Goal: Task Accomplishment & Management: Manage account settings

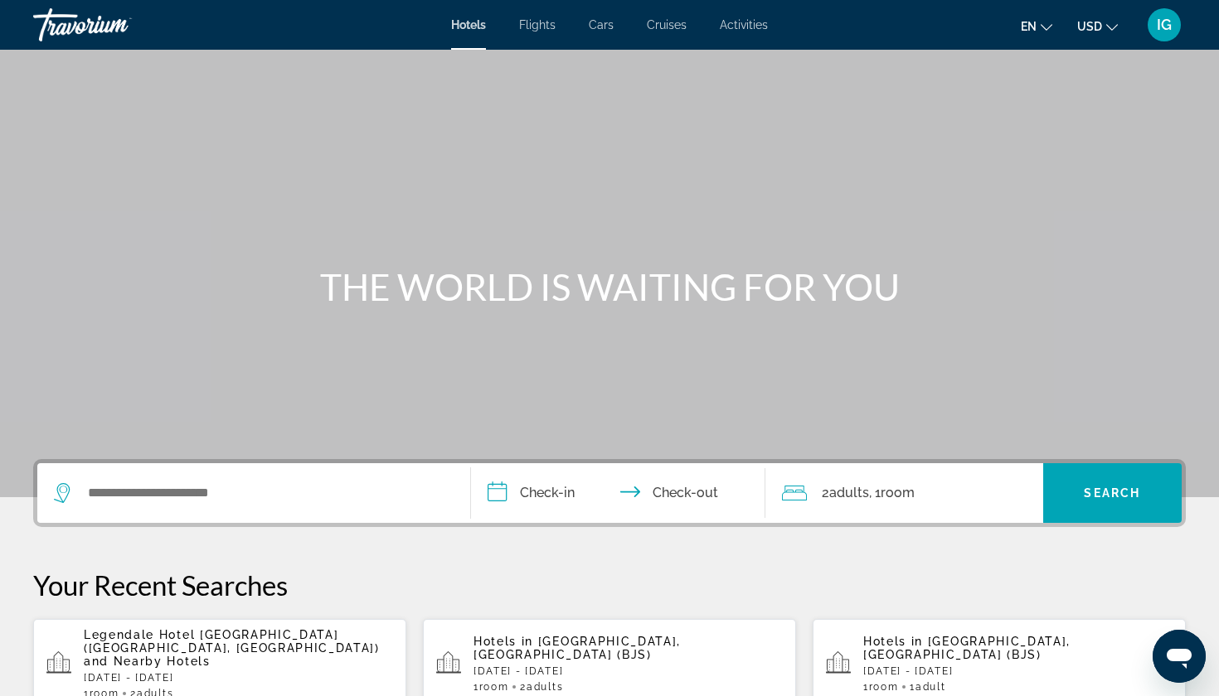
click at [1165, 30] on div "IG" at bounding box center [1164, 24] width 33 height 33
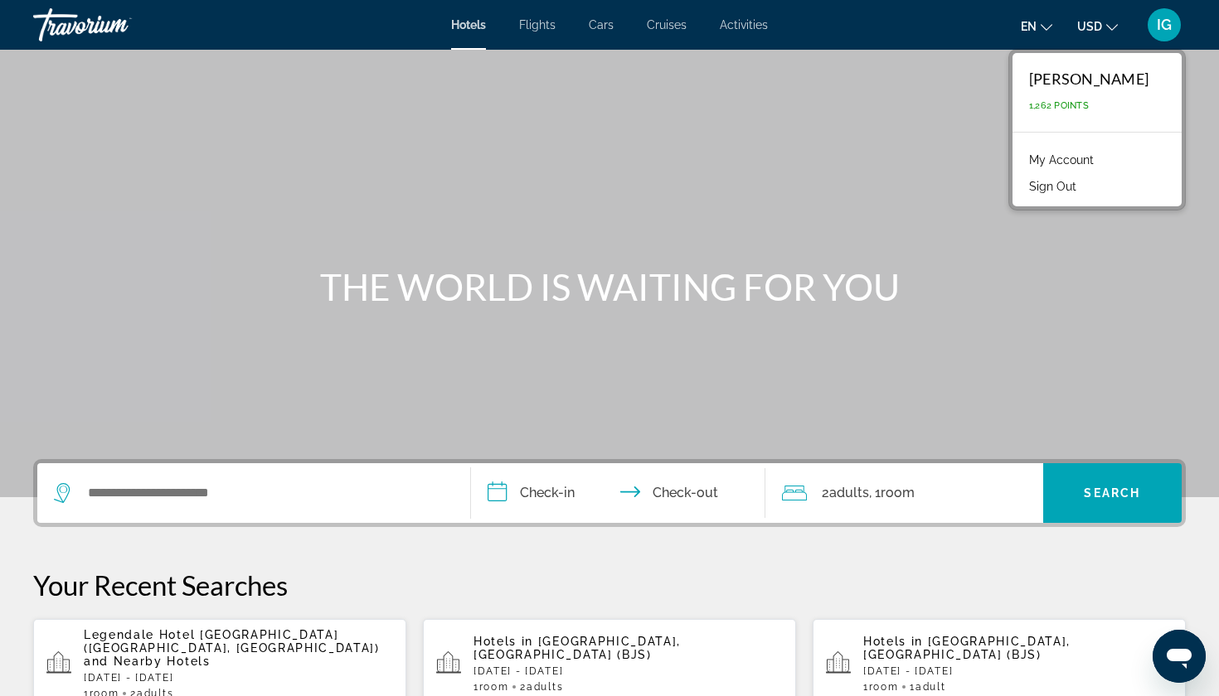
click at [1102, 149] on link "My Account" at bounding box center [1061, 160] width 81 height 22
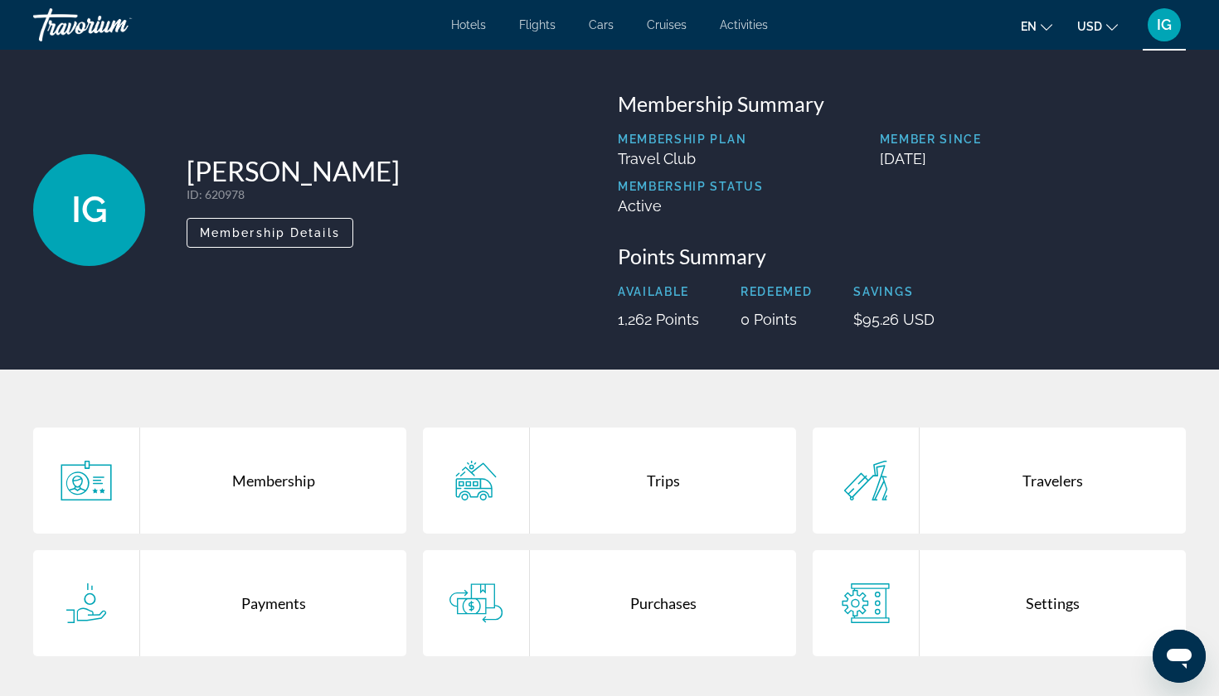
click at [663, 428] on div "Trips" at bounding box center [663, 481] width 266 height 106
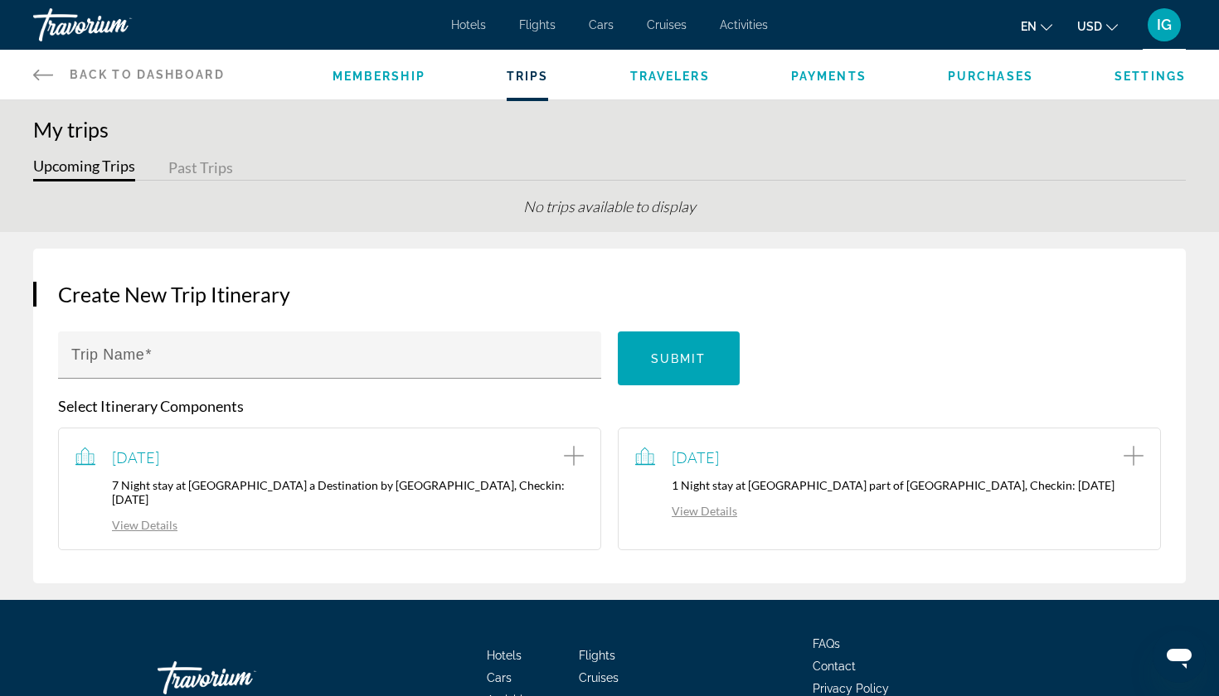
click at [699, 504] on link "View Details" at bounding box center [686, 511] width 102 height 14
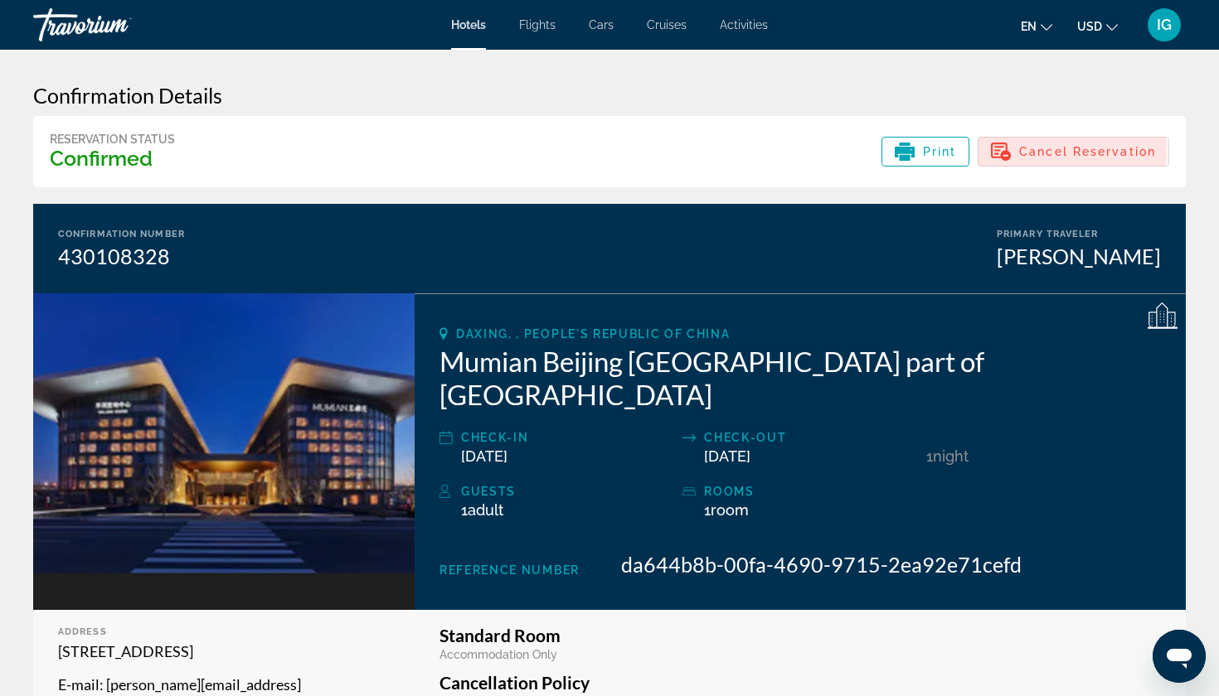
click at [1104, 145] on span "Cancel Reservation" at bounding box center [1087, 151] width 137 height 13
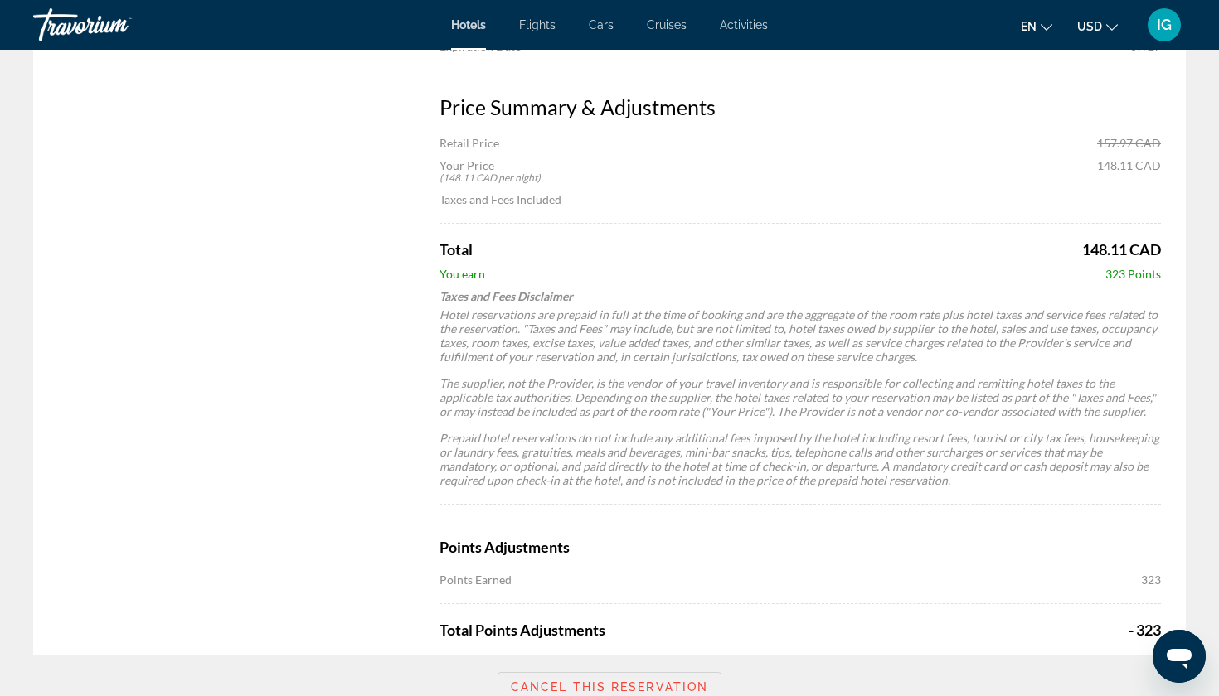
scroll to position [855, 0]
click at [599, 682] on span "Cancel this reservation" at bounding box center [609, 688] width 197 height 13
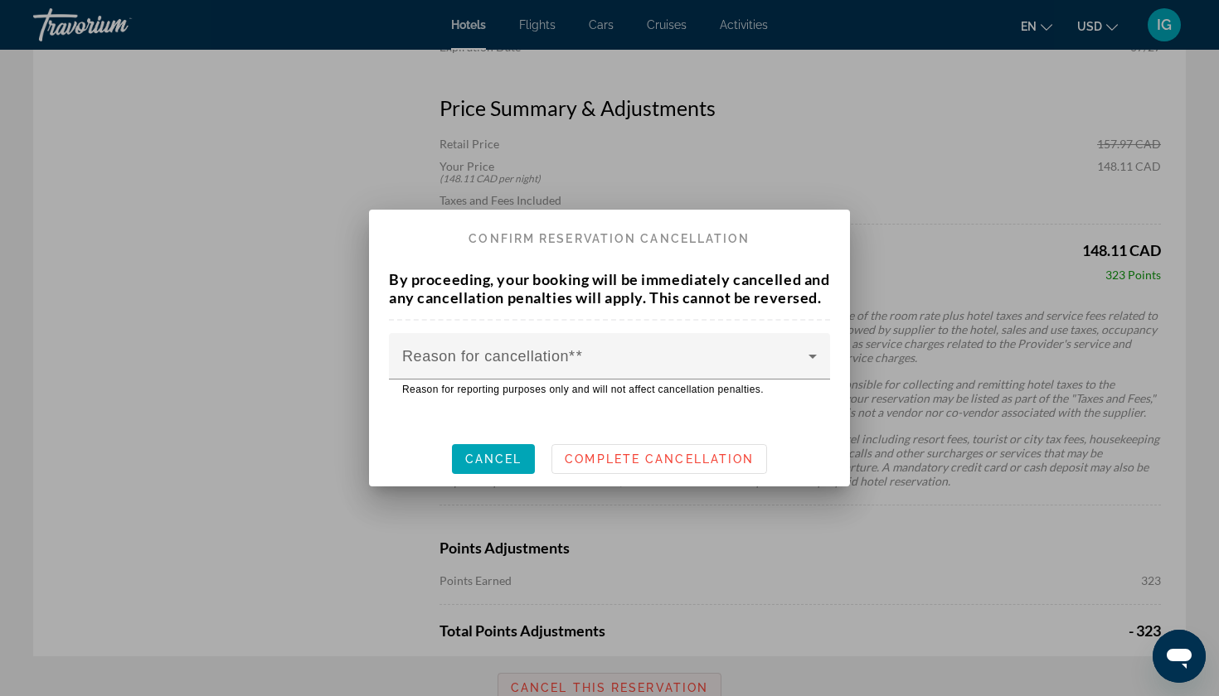
scroll to position [0, 0]
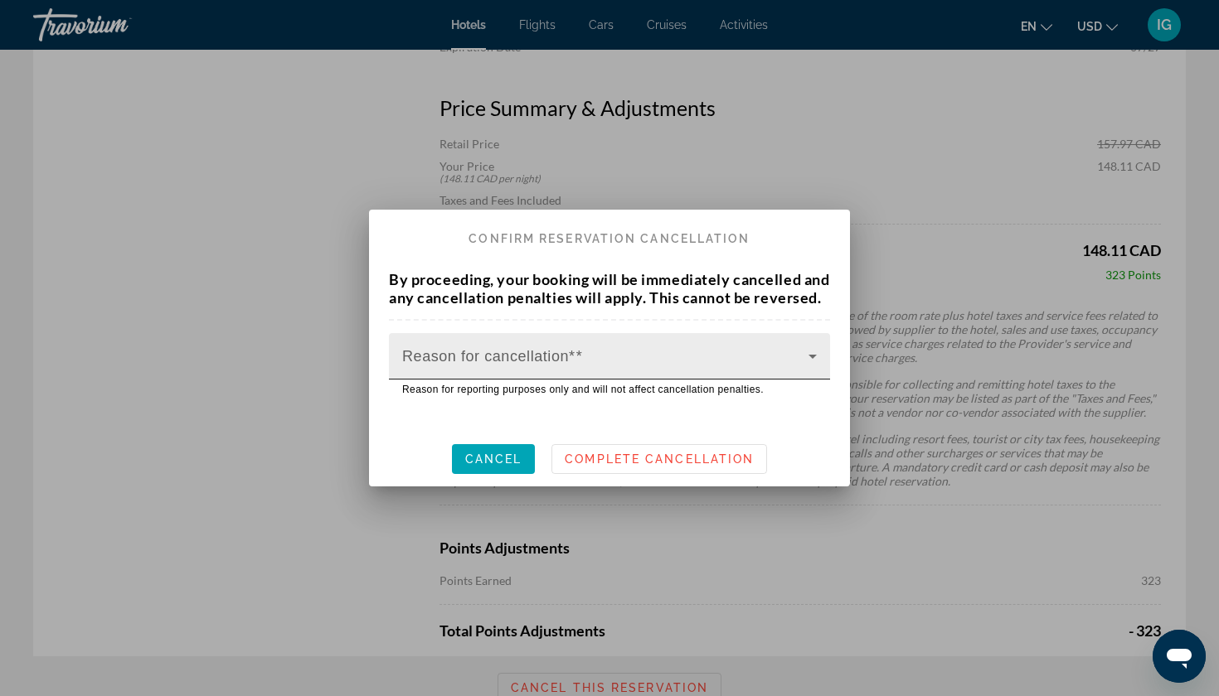
click at [590, 354] on div at bounding box center [609, 363] width 415 height 20
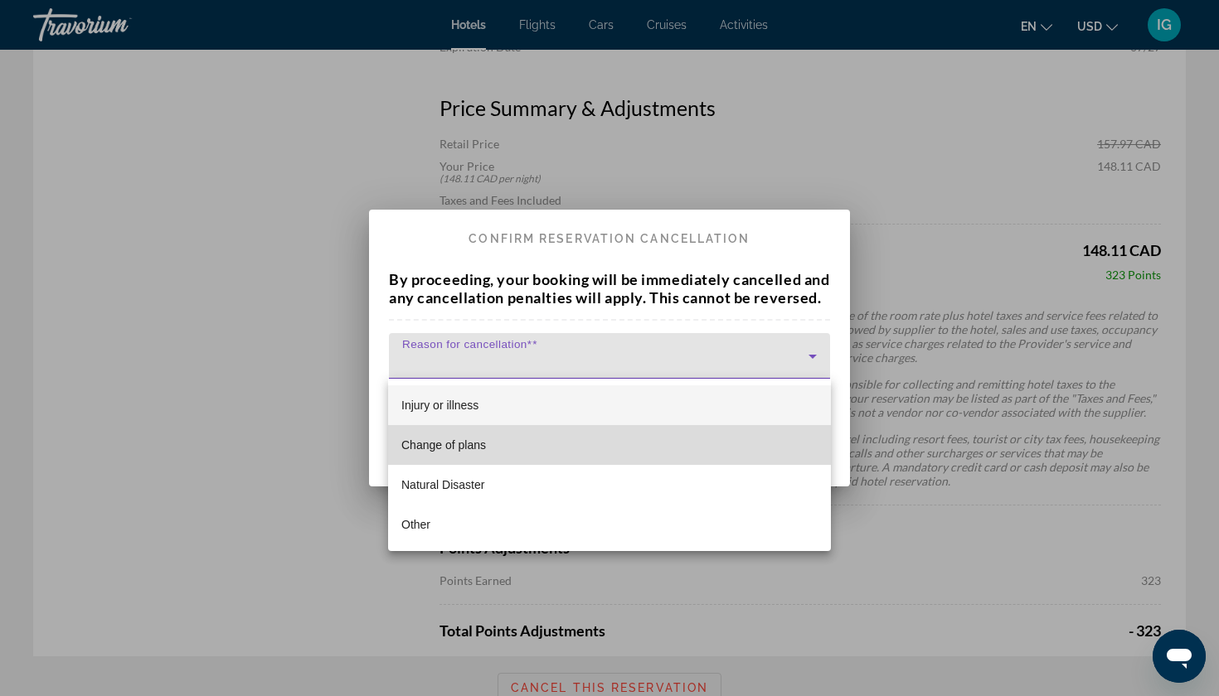
click at [497, 444] on mat-option "Change of plans" at bounding box center [609, 445] width 443 height 40
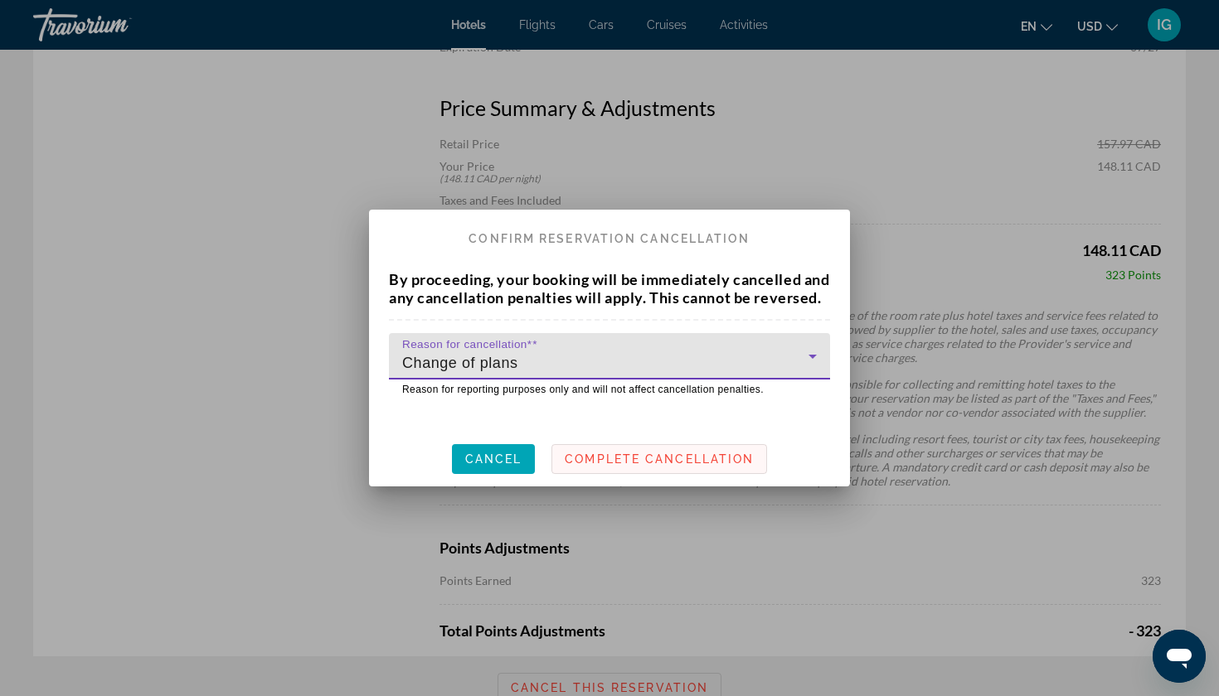
click at [628, 453] on span "Complete Cancellation" at bounding box center [659, 459] width 189 height 13
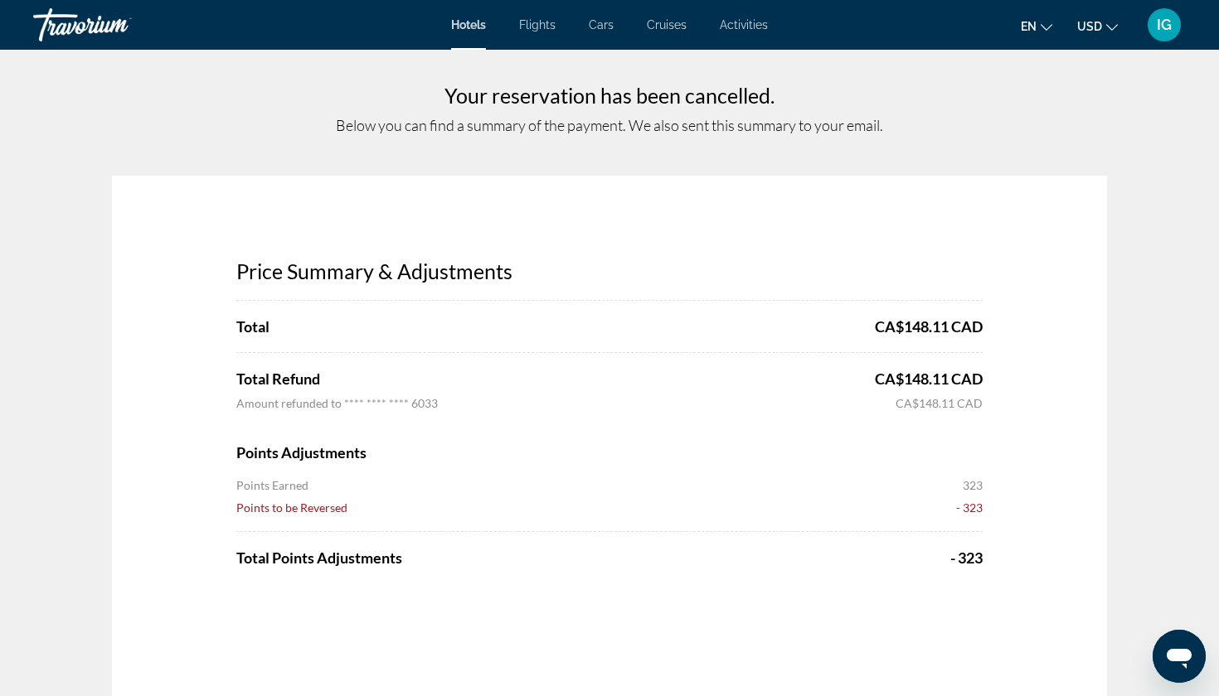
scroll to position [-8, 0]
